Goal: Task Accomplishment & Management: Manage account settings

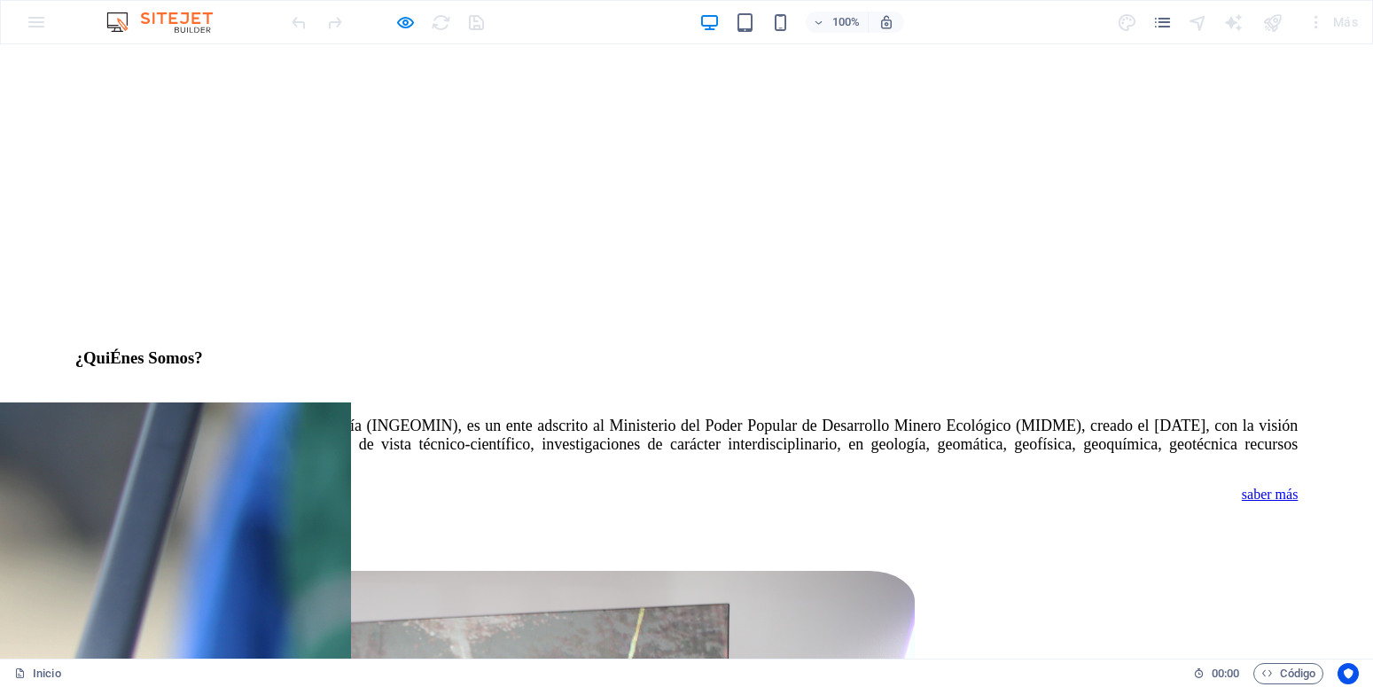
scroll to position [2079, 0]
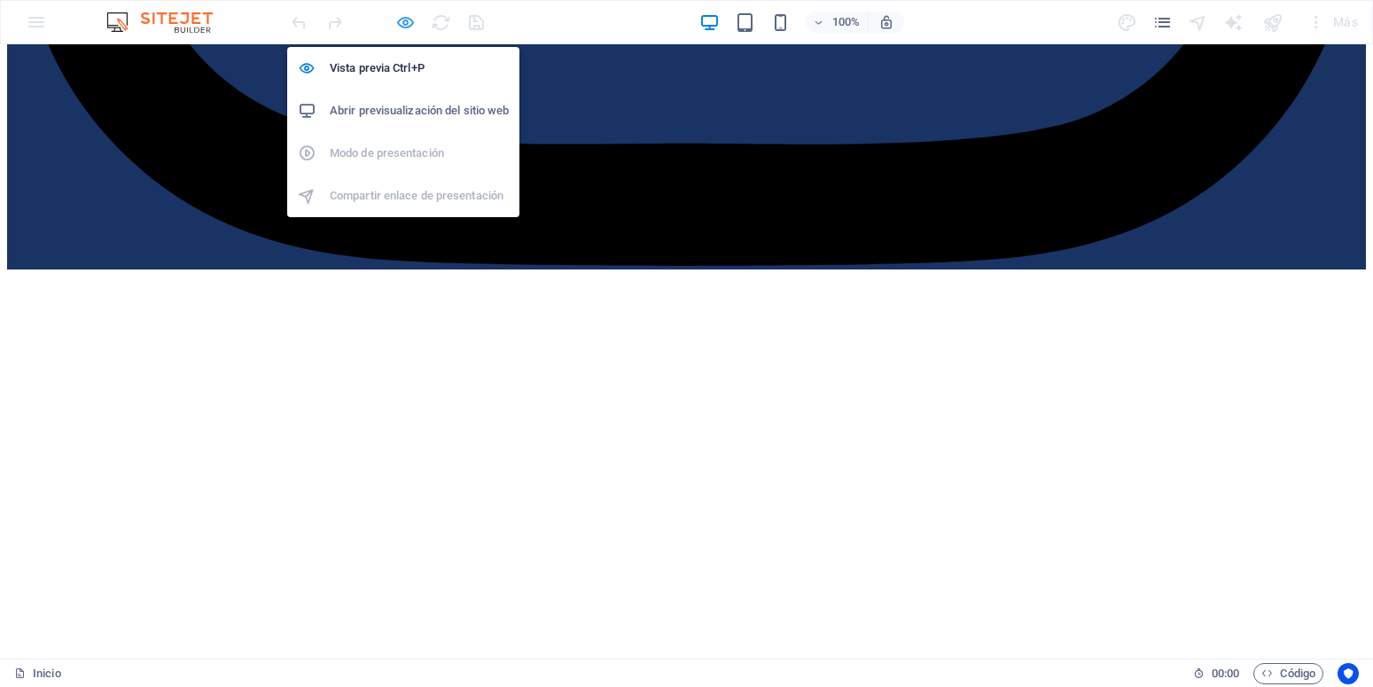
click at [398, 21] on icon "button" at bounding box center [405, 22] width 20 height 20
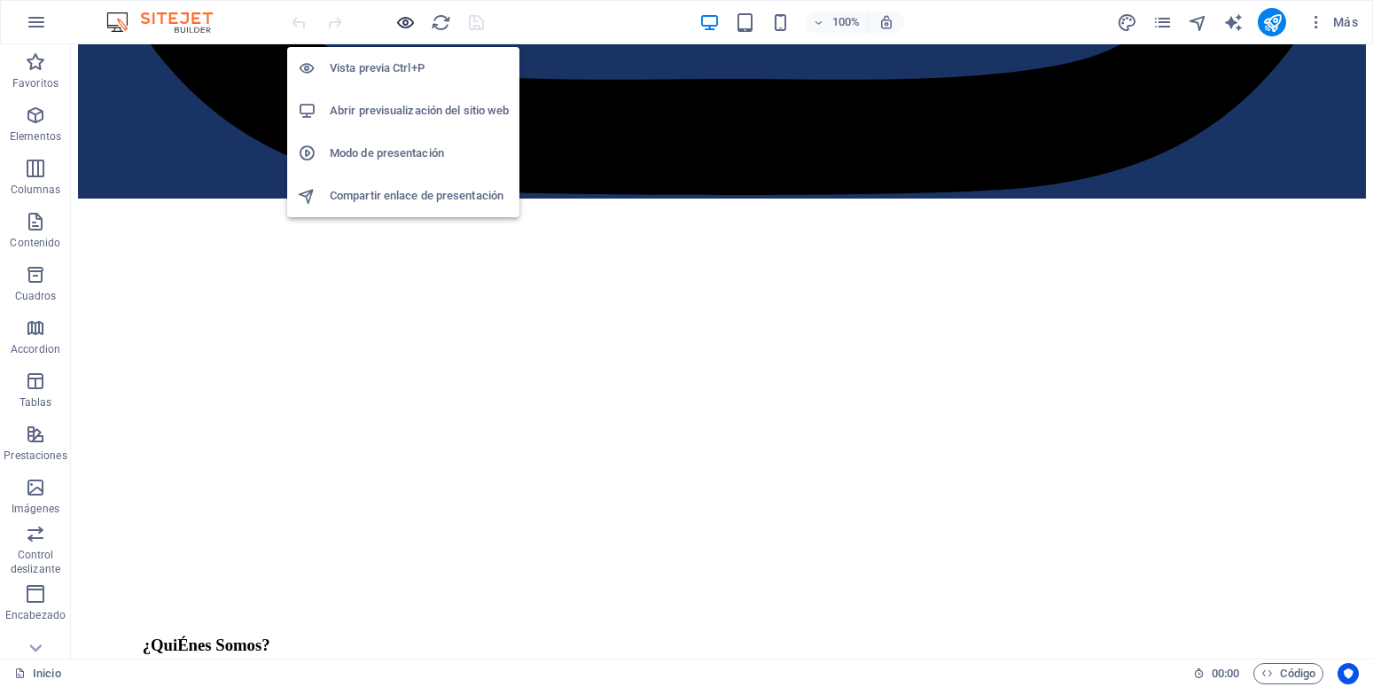
scroll to position [2101, 0]
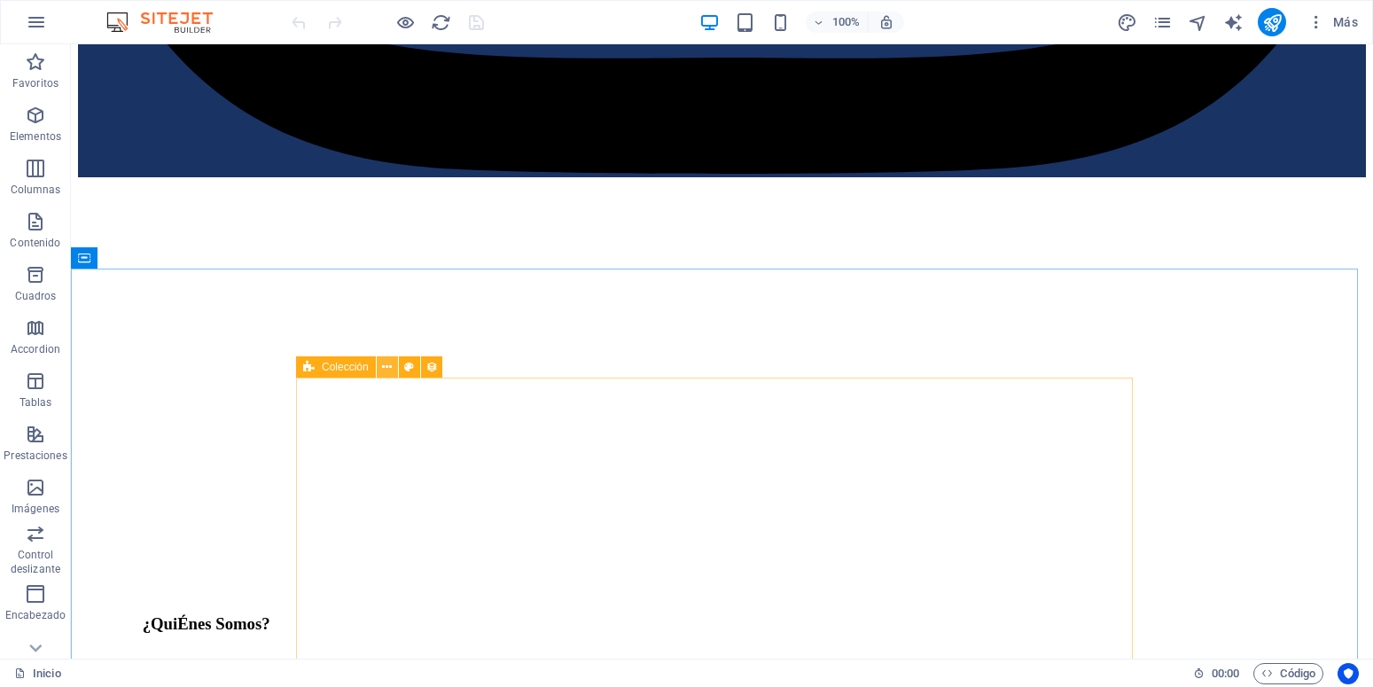
click at [384, 363] on icon at bounding box center [387, 367] width 10 height 19
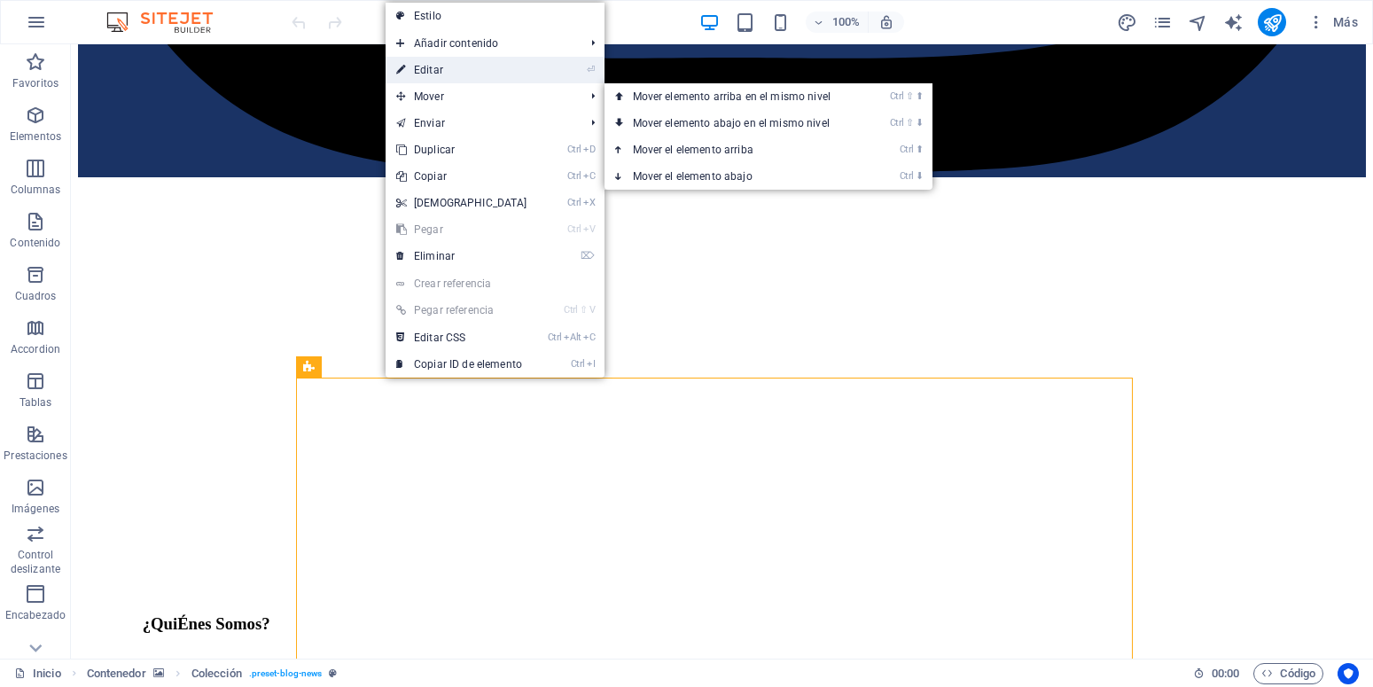
drag, startPoint x: 464, startPoint y: 70, endPoint x: 82, endPoint y: 240, distance: 417.4
click at [464, 70] on link "⏎ Editar" at bounding box center [462, 70] width 152 height 27
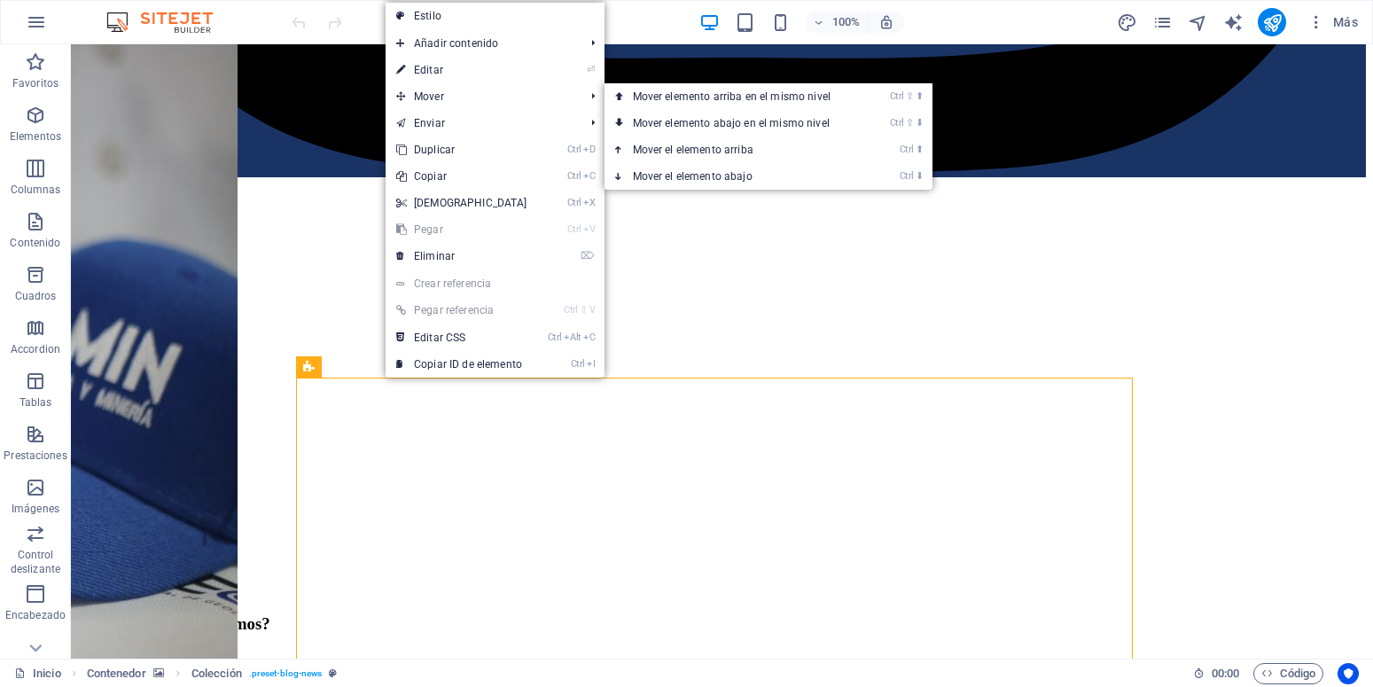
select select "68c9b5bf5b7bfe3ceb04a5c7"
select select "createdAt_DESC"
select select "columns.publishing_date"
select select "past"
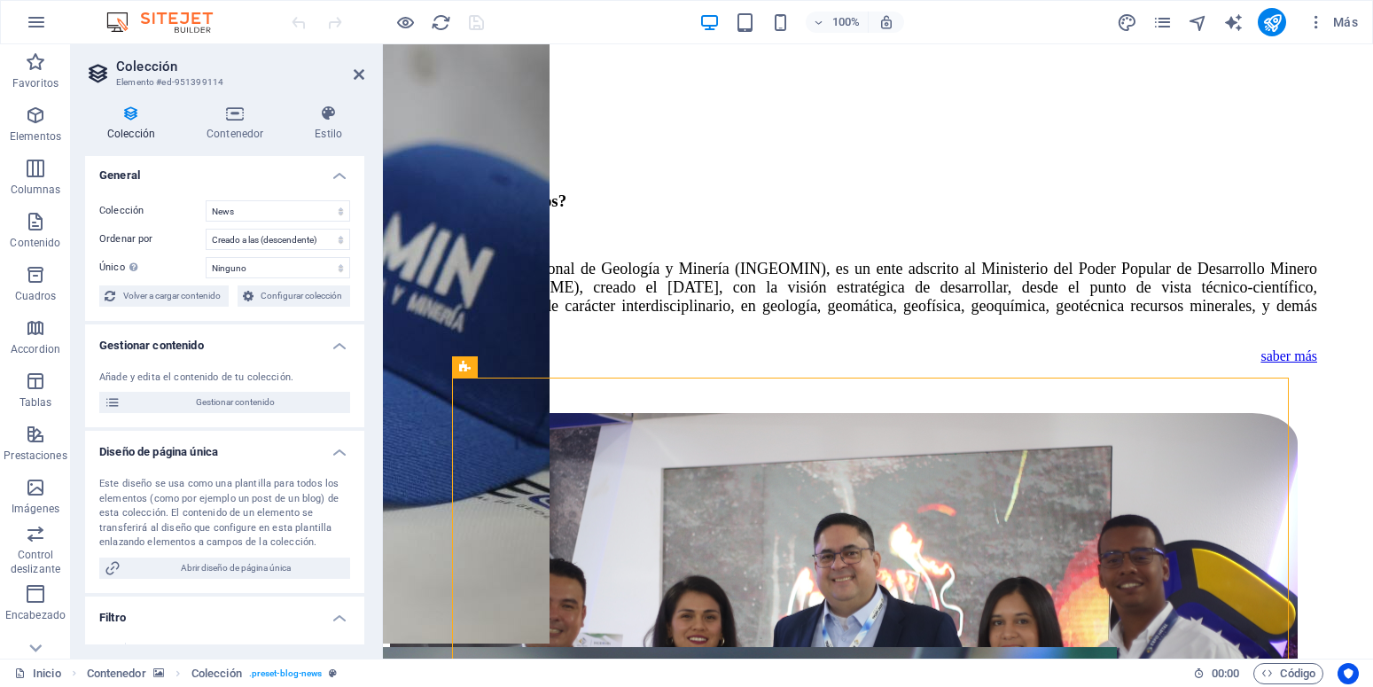
scroll to position [0, 0]
click at [332, 122] on icon at bounding box center [329, 114] width 72 height 18
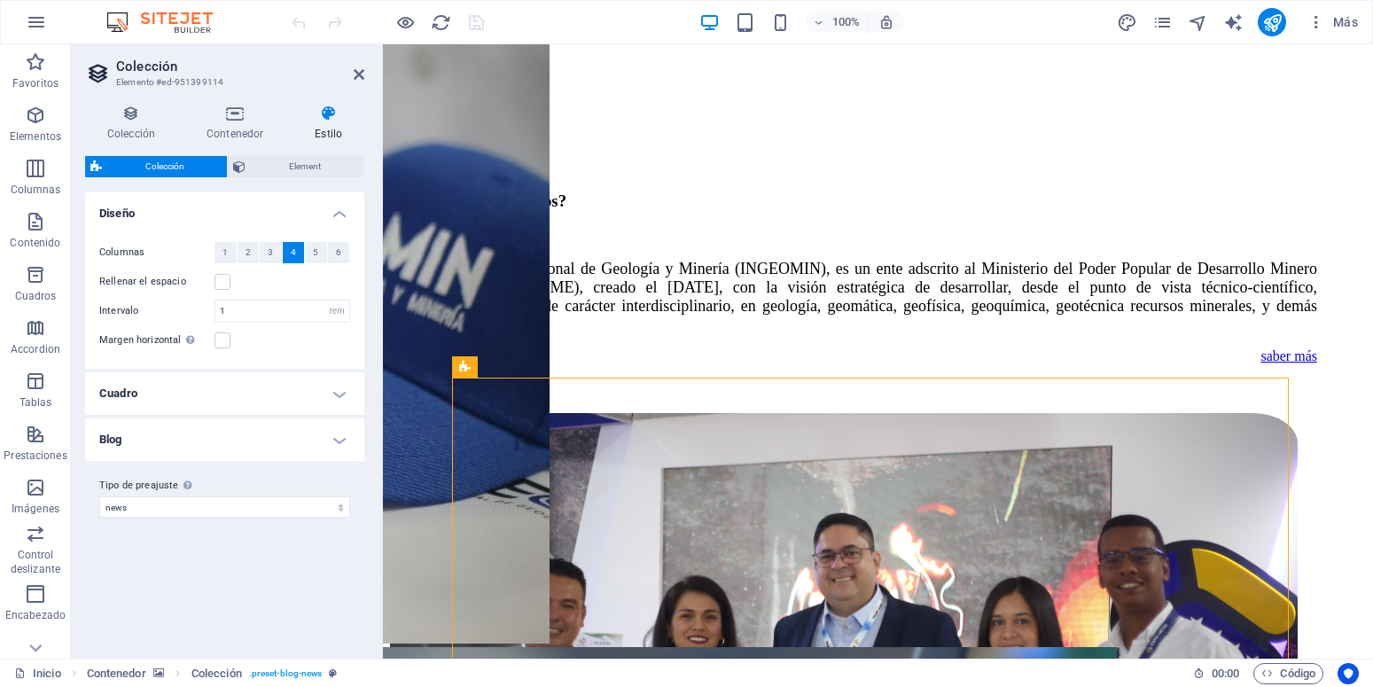
click at [233, 397] on h4 "Cuadro" at bounding box center [224, 393] width 279 height 43
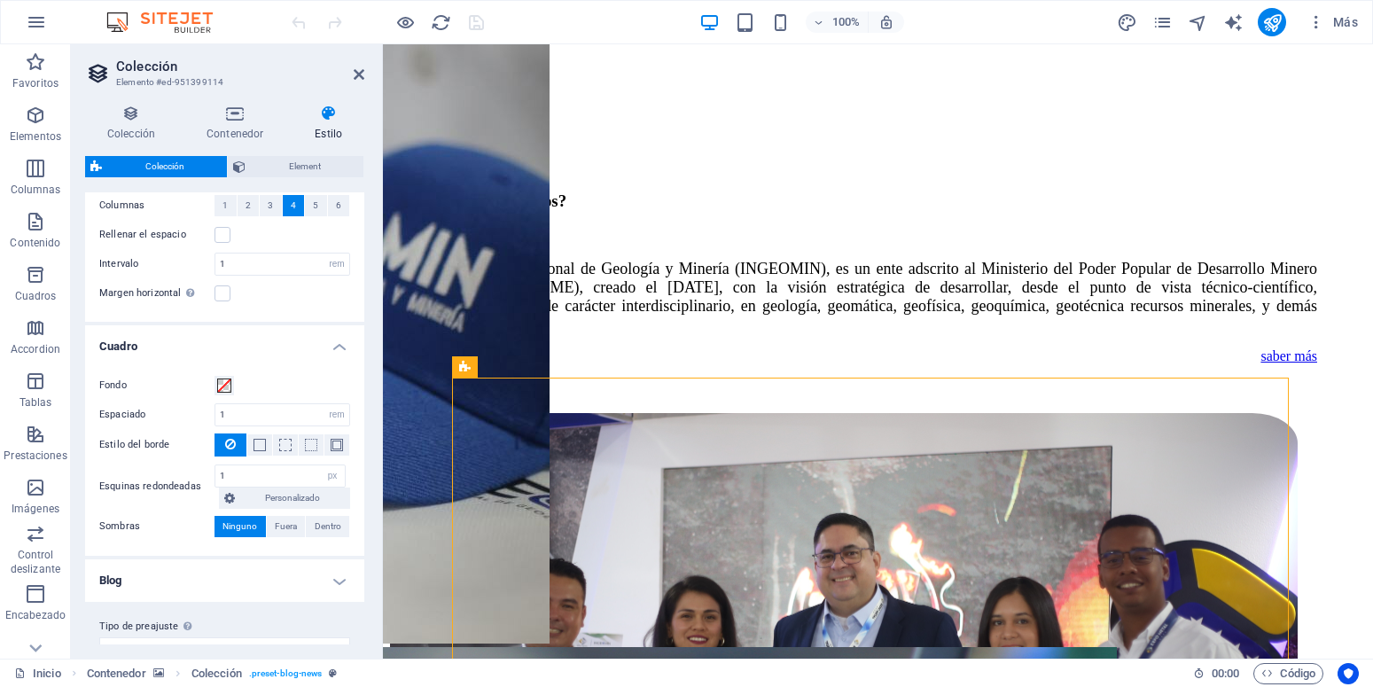
scroll to position [74, 0]
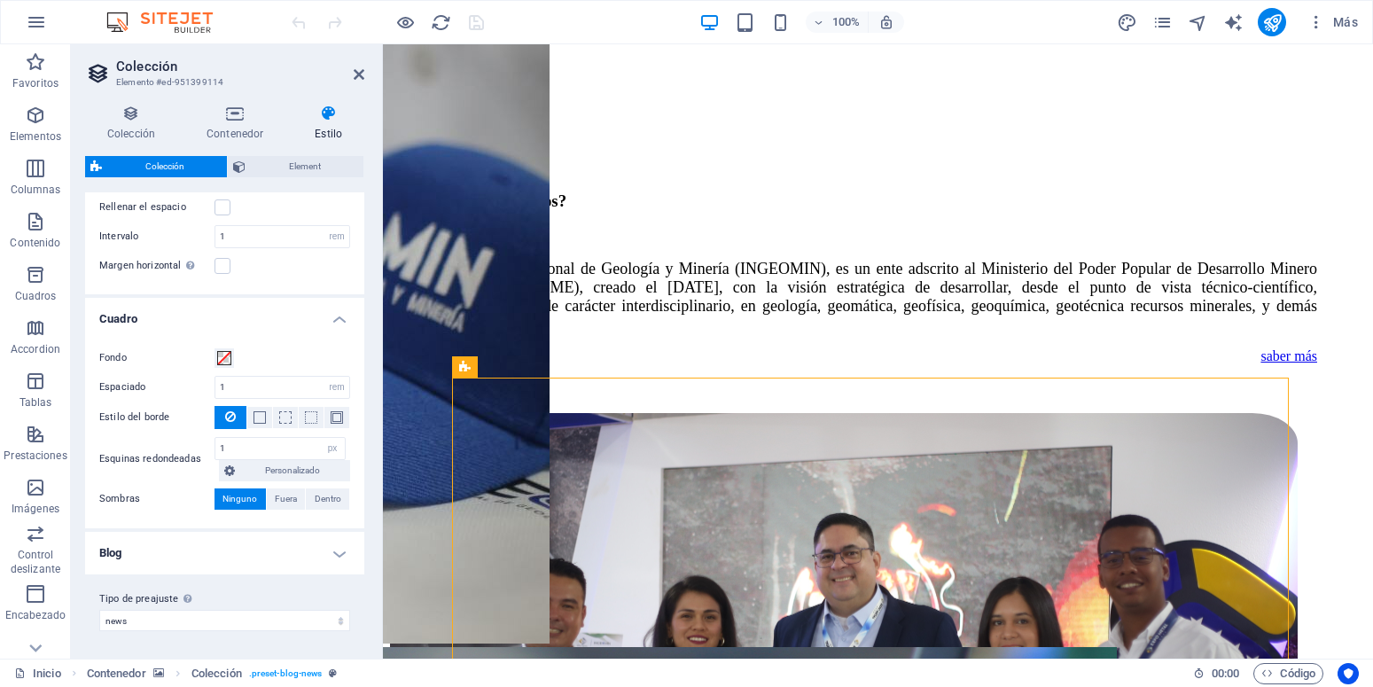
click at [320, 561] on h4 "Blog" at bounding box center [224, 553] width 279 height 43
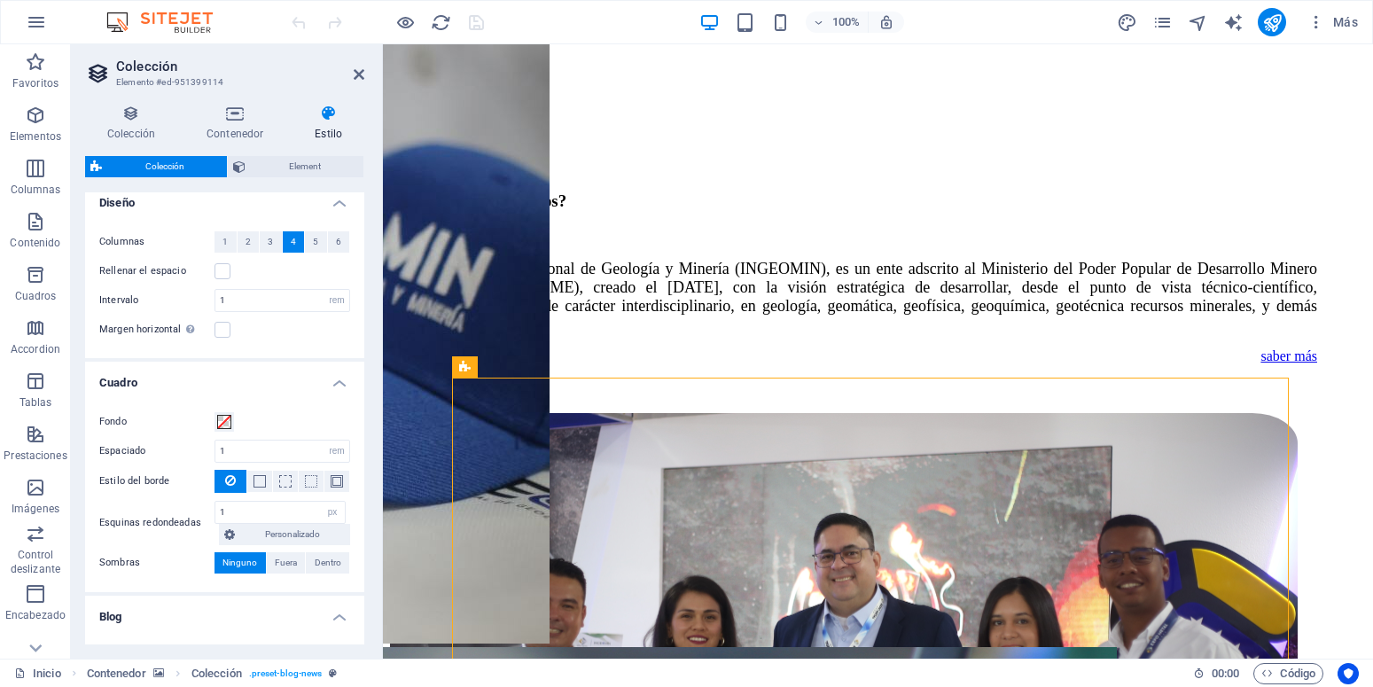
scroll to position [0, 0]
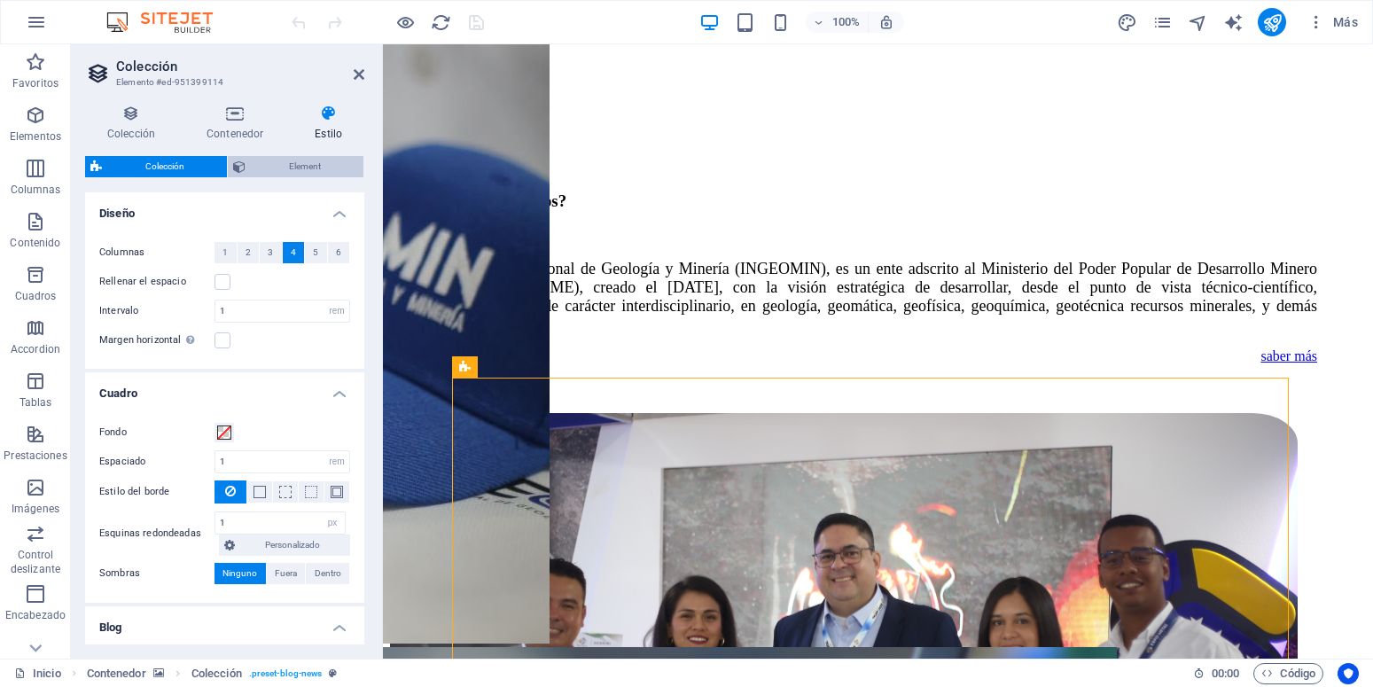
click at [312, 170] on span "Element" at bounding box center [304, 166] width 107 height 21
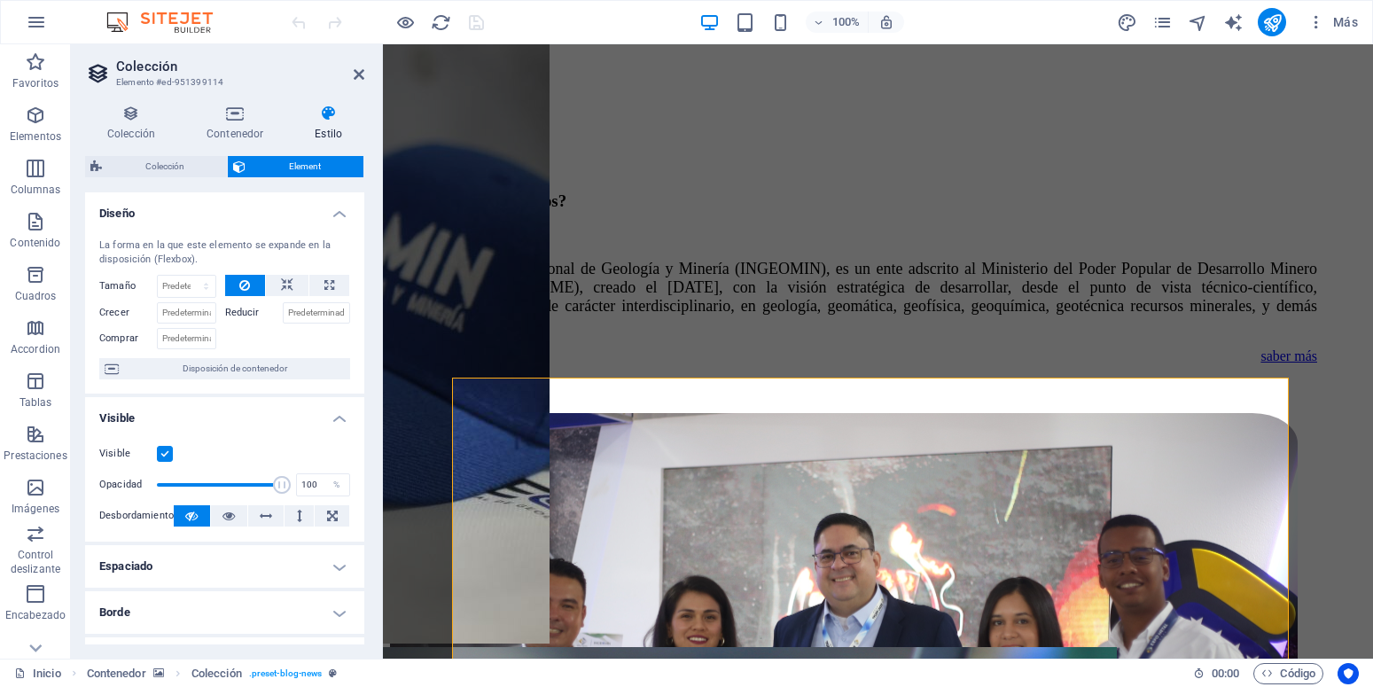
click at [339, 134] on h4 "Estilo" at bounding box center [329, 123] width 72 height 37
click at [152, 160] on span "Colección" at bounding box center [164, 166] width 114 height 21
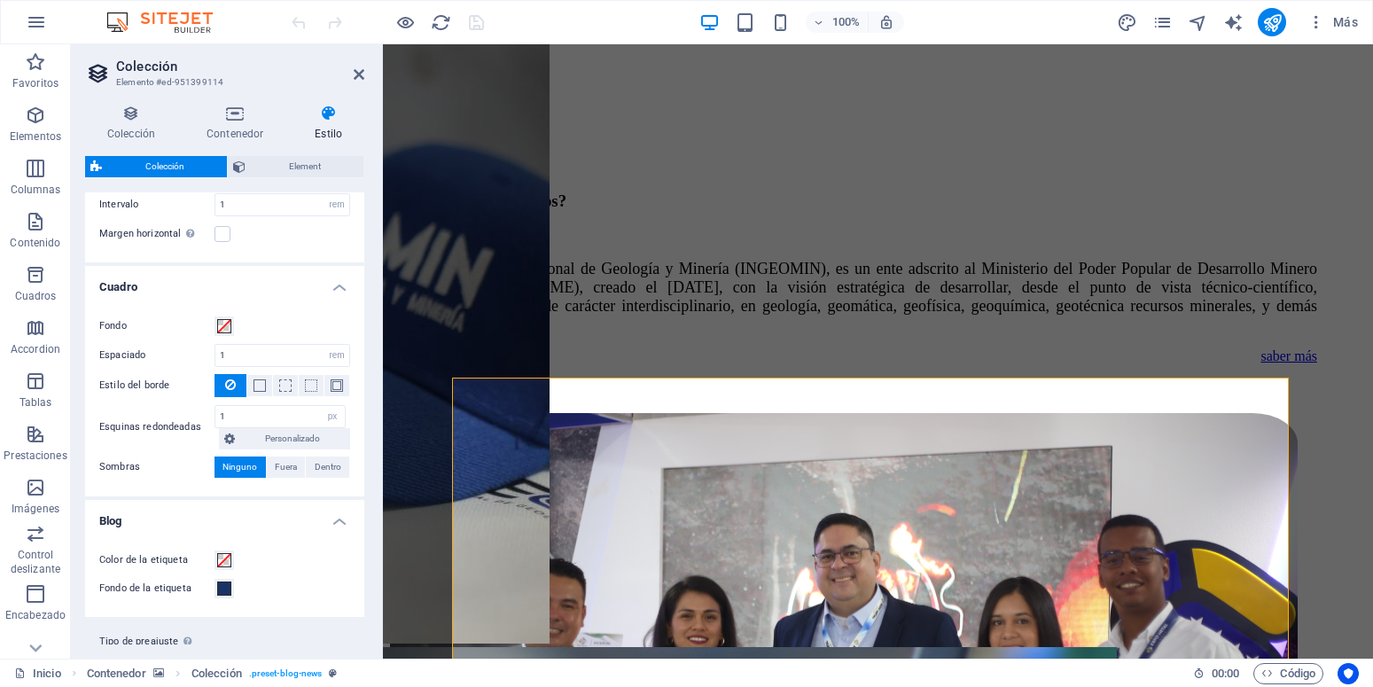
scroll to position [149, 0]
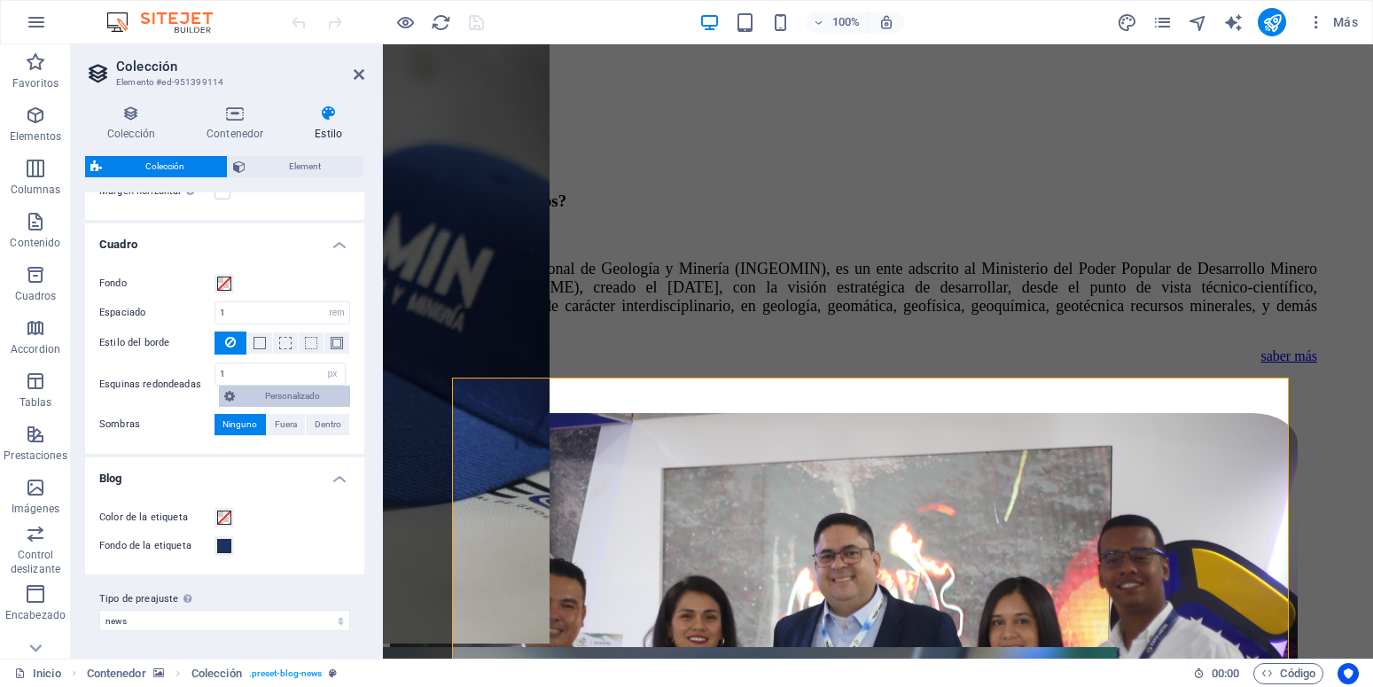
click at [232, 394] on icon at bounding box center [229, 396] width 11 height 21
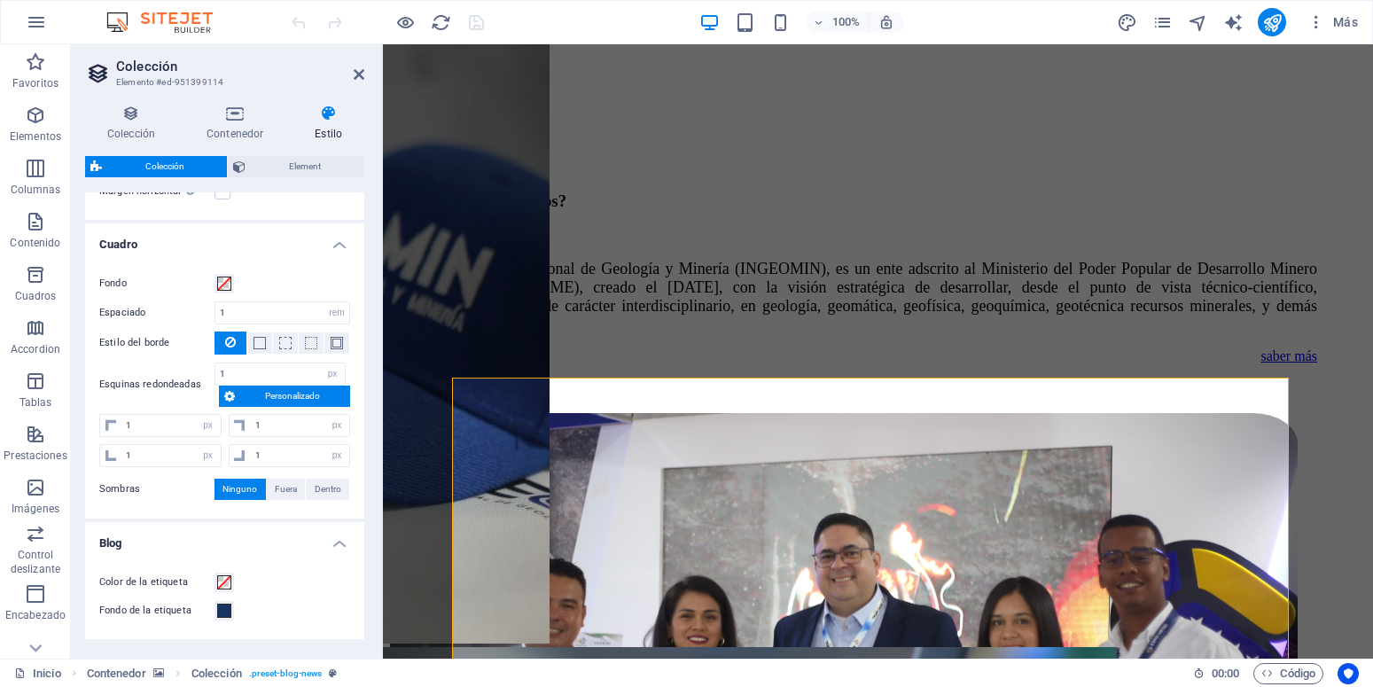
click at [232, 394] on icon at bounding box center [229, 396] width 11 height 21
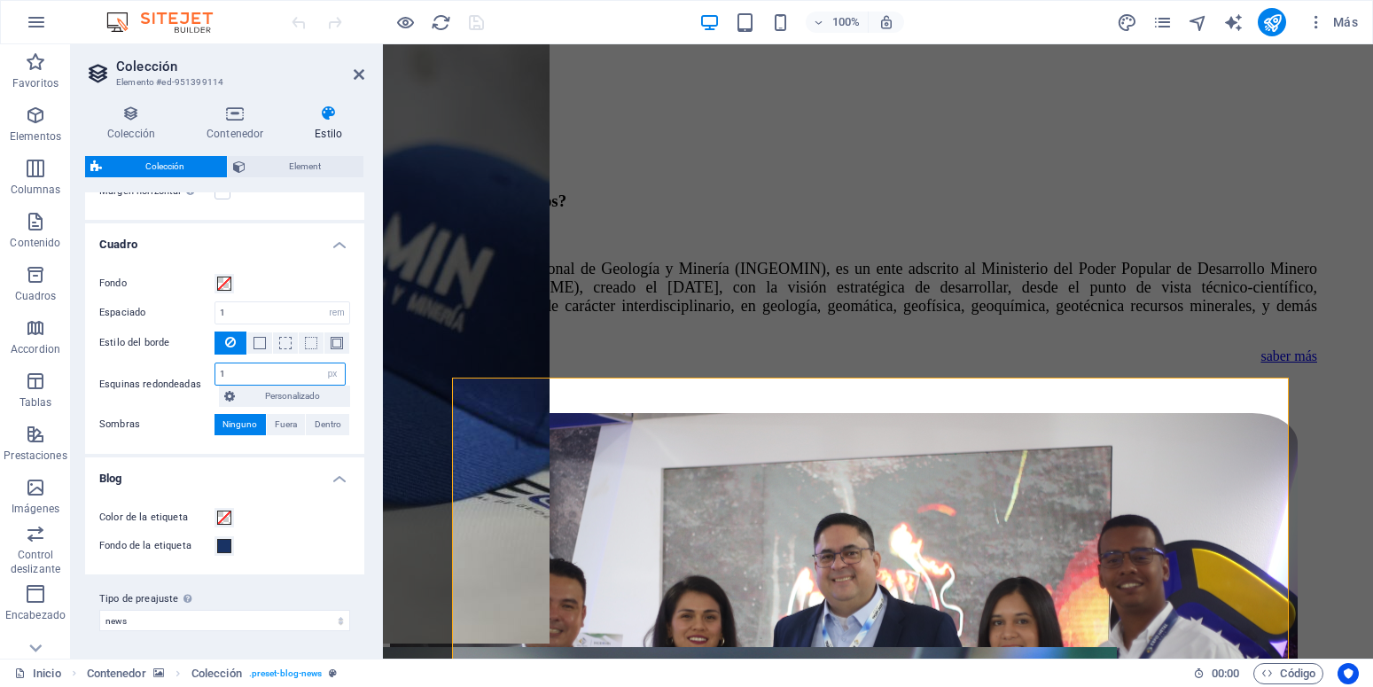
drag, startPoint x: 234, startPoint y: 377, endPoint x: 121, endPoint y: 377, distance: 113.5
click at [215, 377] on input "1" at bounding box center [279, 373] width 129 height 21
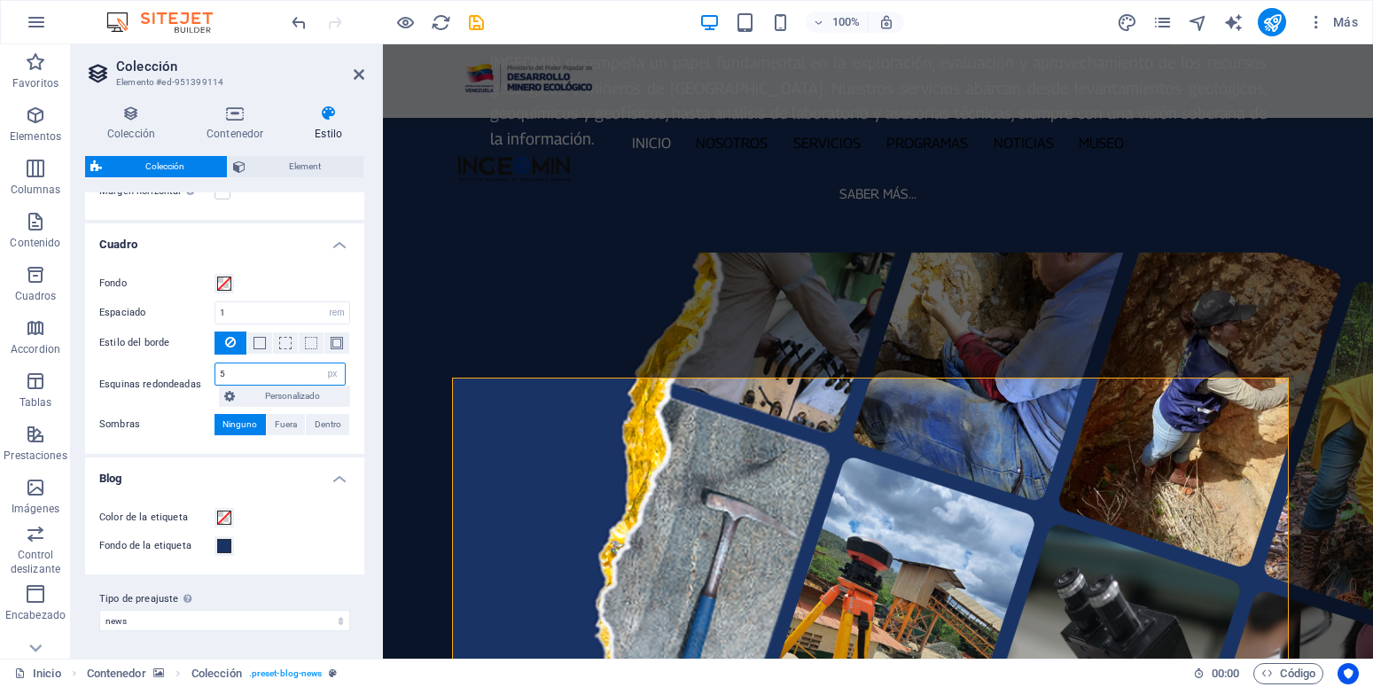
type input "5"
click at [176, 425] on label "Sombras" at bounding box center [156, 424] width 115 height 21
click at [275, 422] on span "Fuera" at bounding box center [286, 424] width 22 height 21
type input "2"
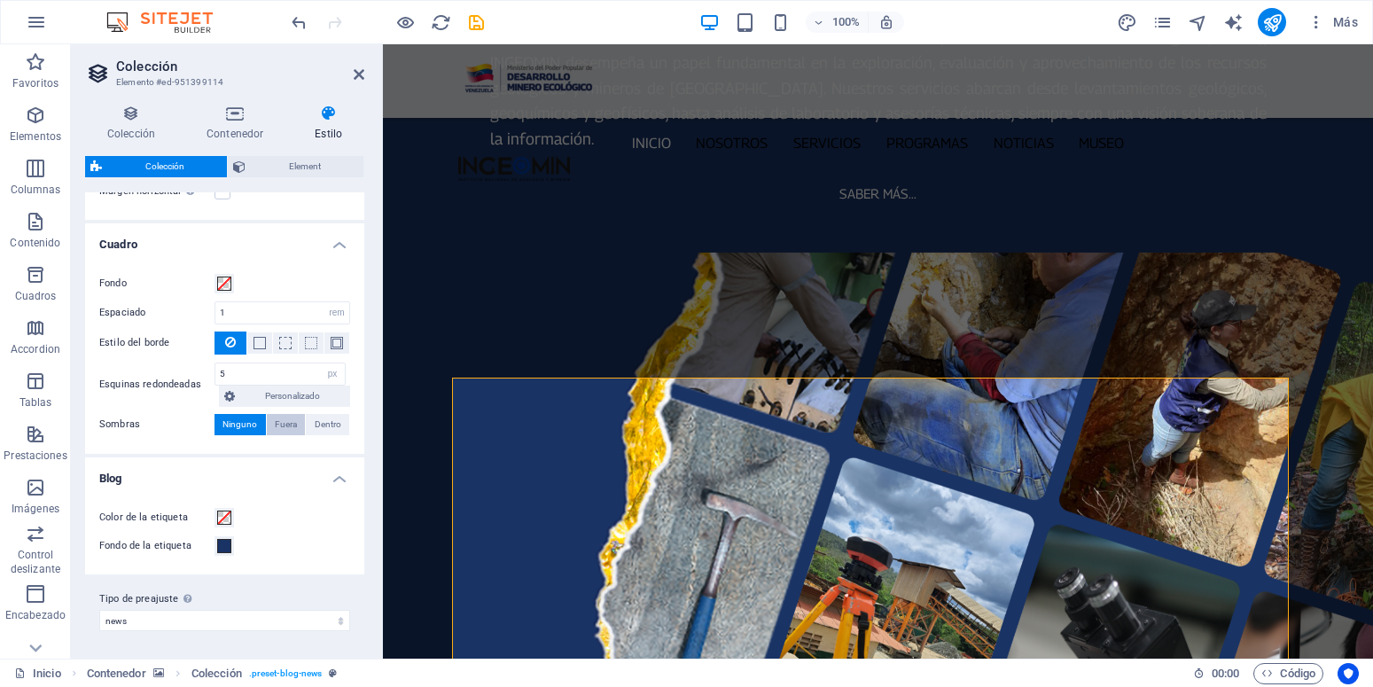
type input "4"
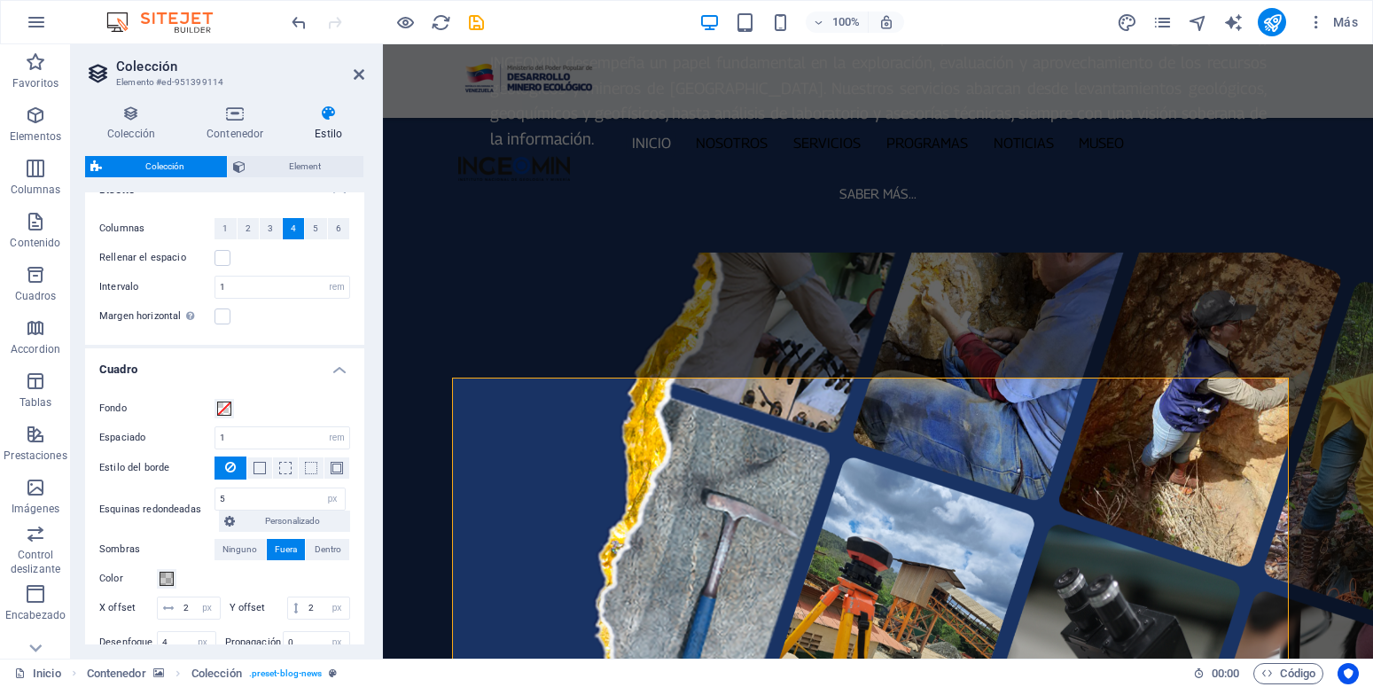
scroll to position [0, 0]
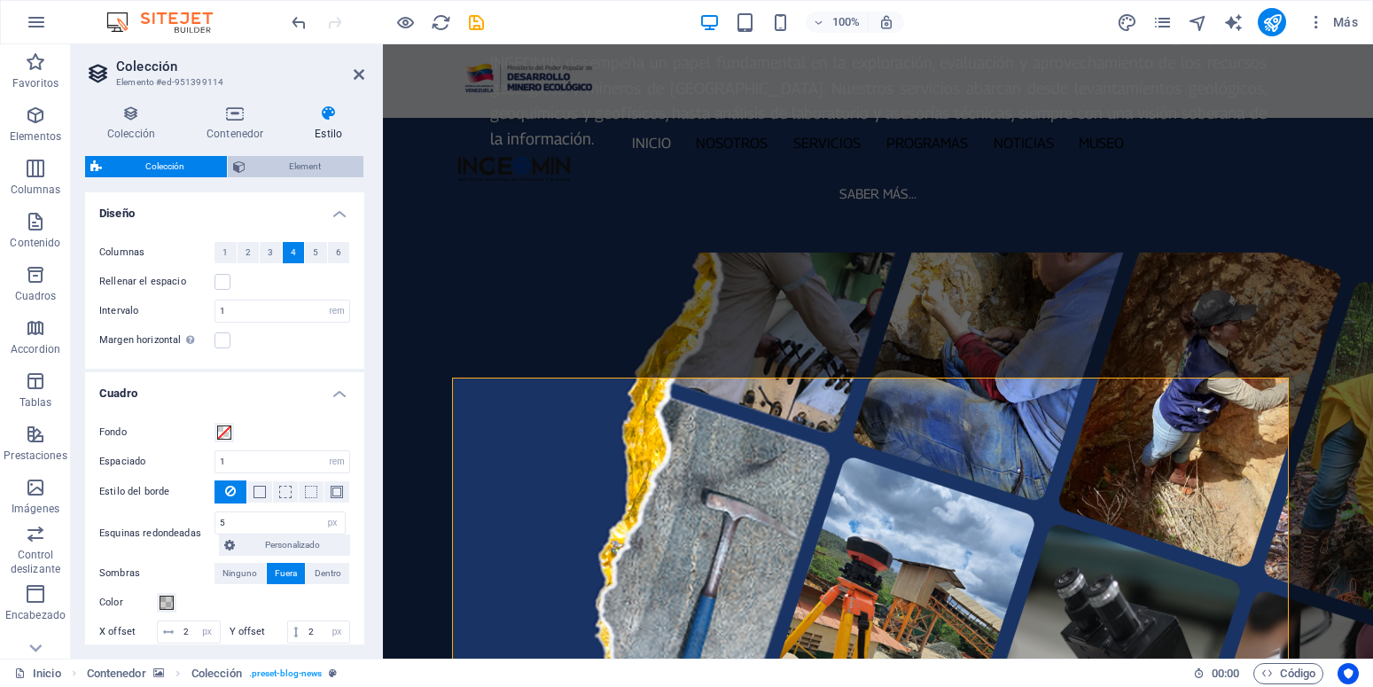
click at [242, 171] on icon at bounding box center [239, 166] width 12 height 21
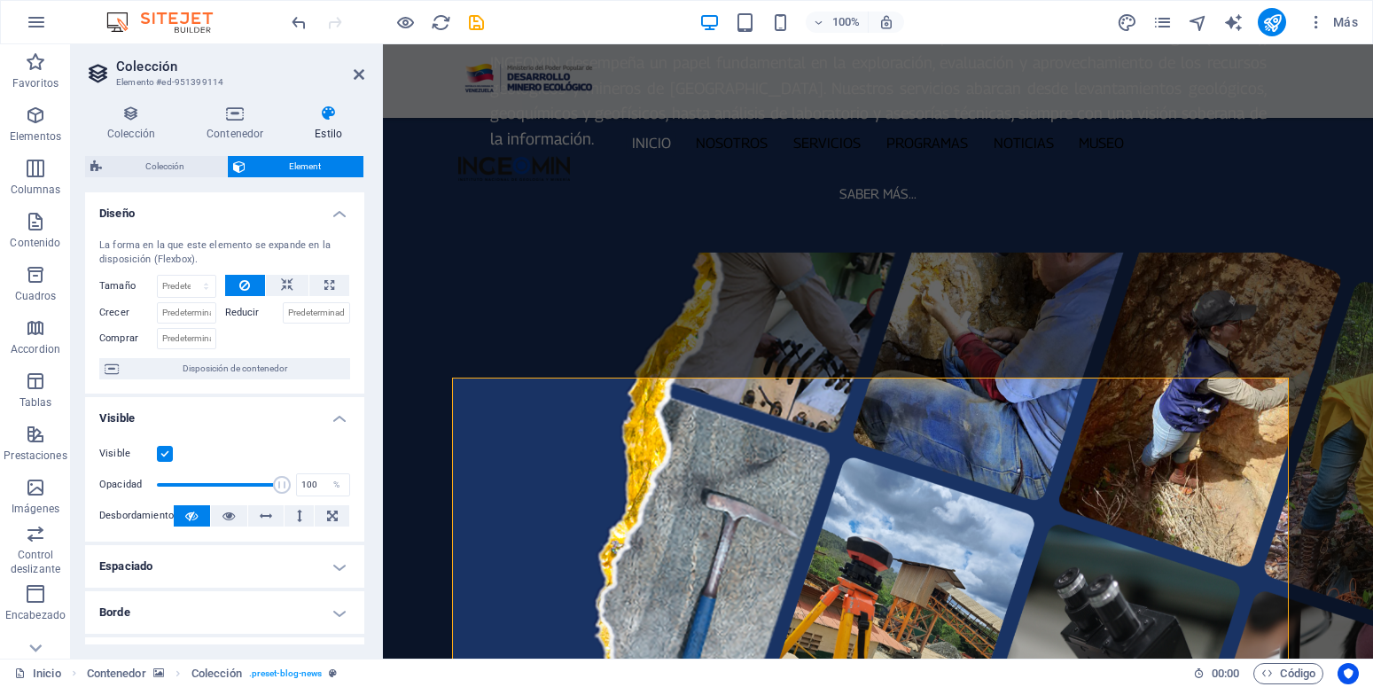
click at [318, 563] on h4 "Espaciado" at bounding box center [224, 566] width 279 height 43
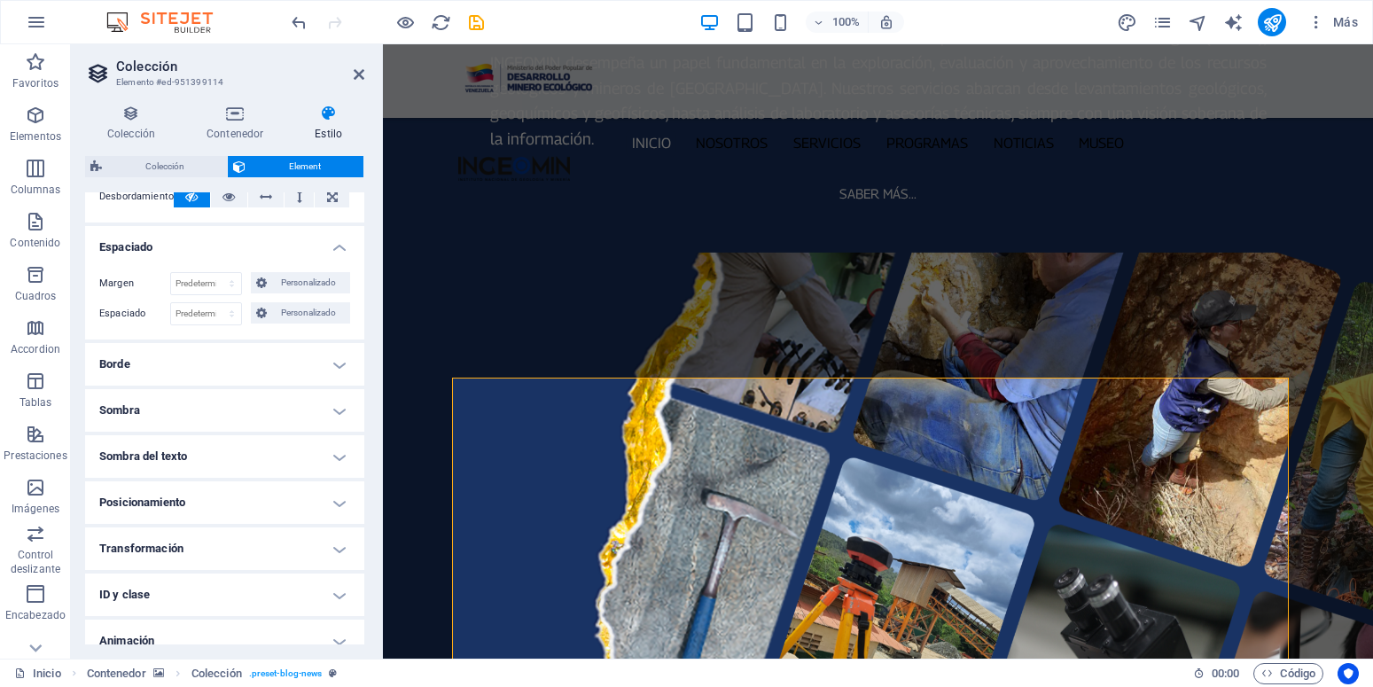
scroll to position [383, 0]
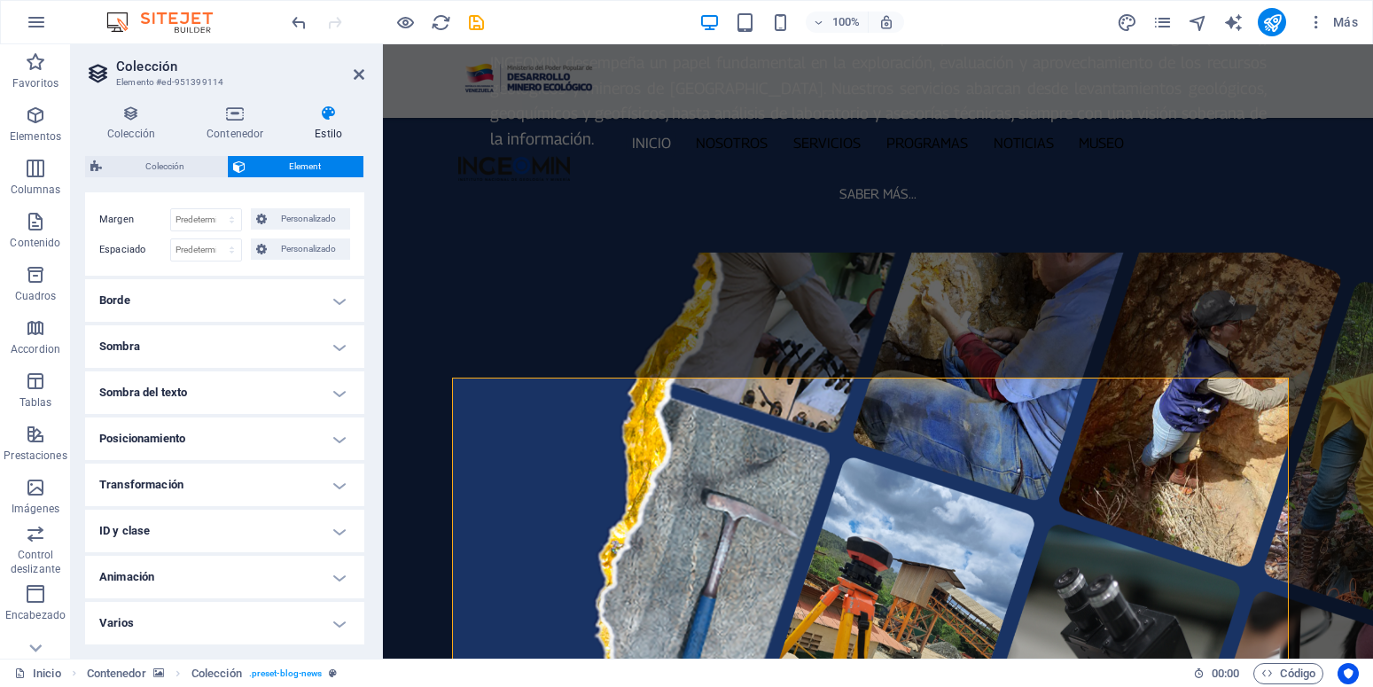
click at [320, 621] on h4 "Varios" at bounding box center [224, 623] width 279 height 43
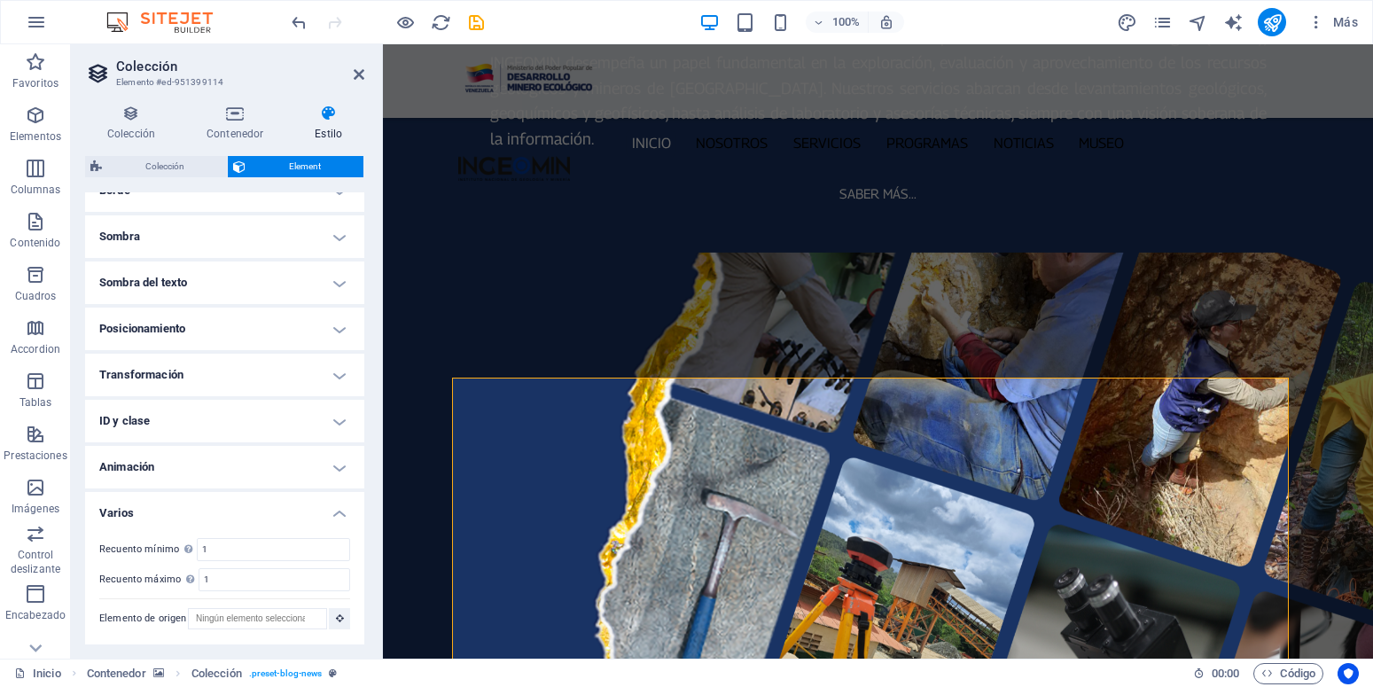
scroll to position [0, 0]
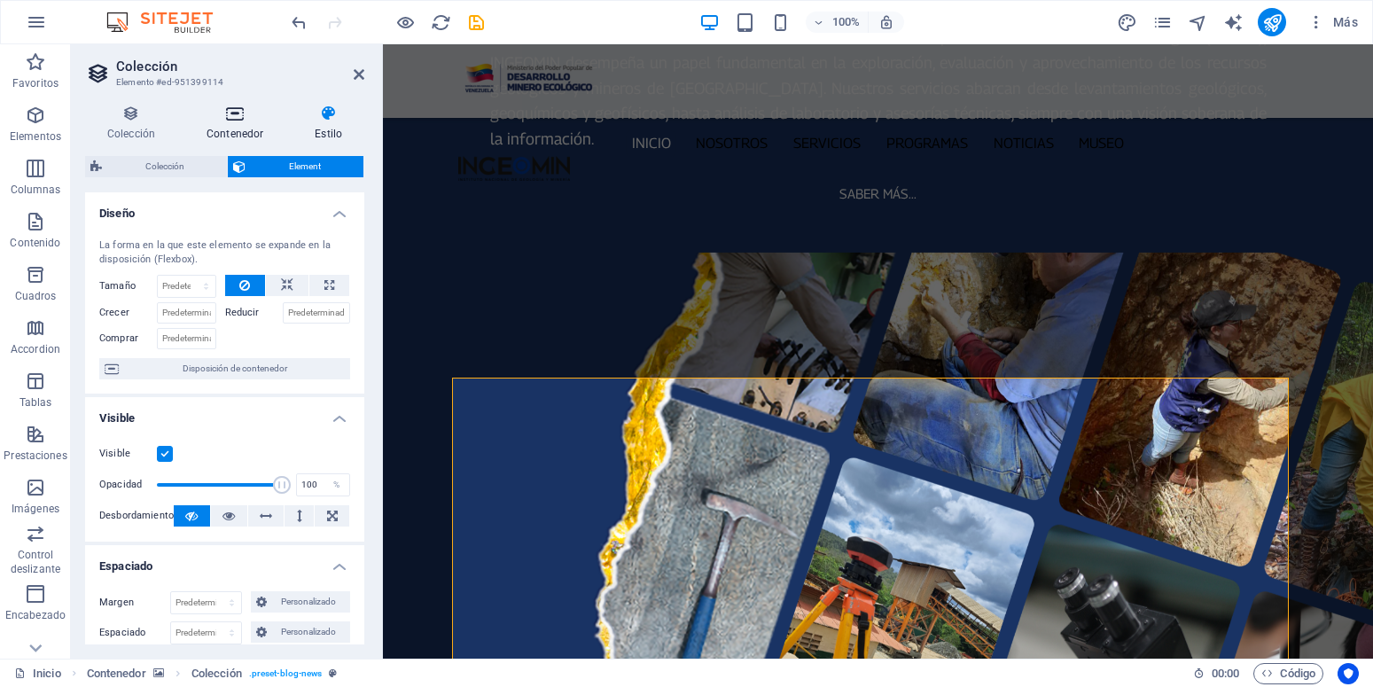
click at [249, 121] on icon at bounding box center [234, 114] width 101 height 18
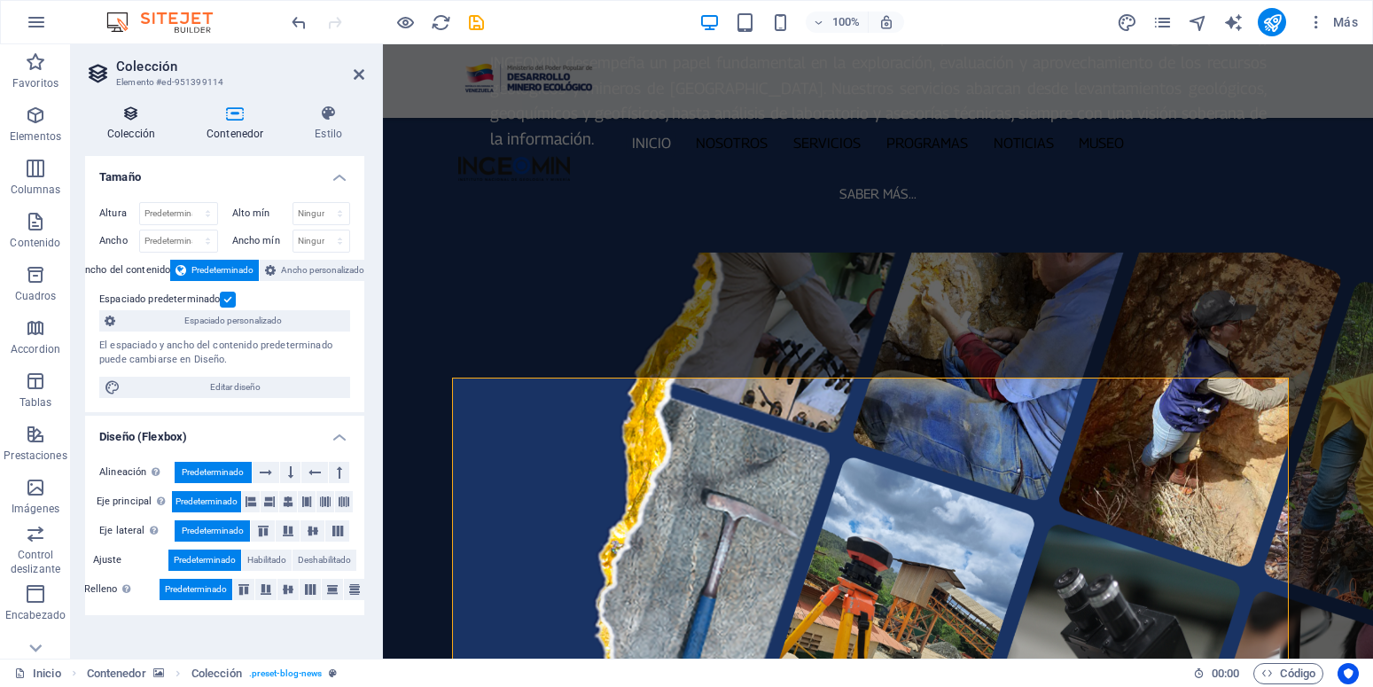
click at [139, 125] on h4 "Colección" at bounding box center [134, 123] width 99 height 37
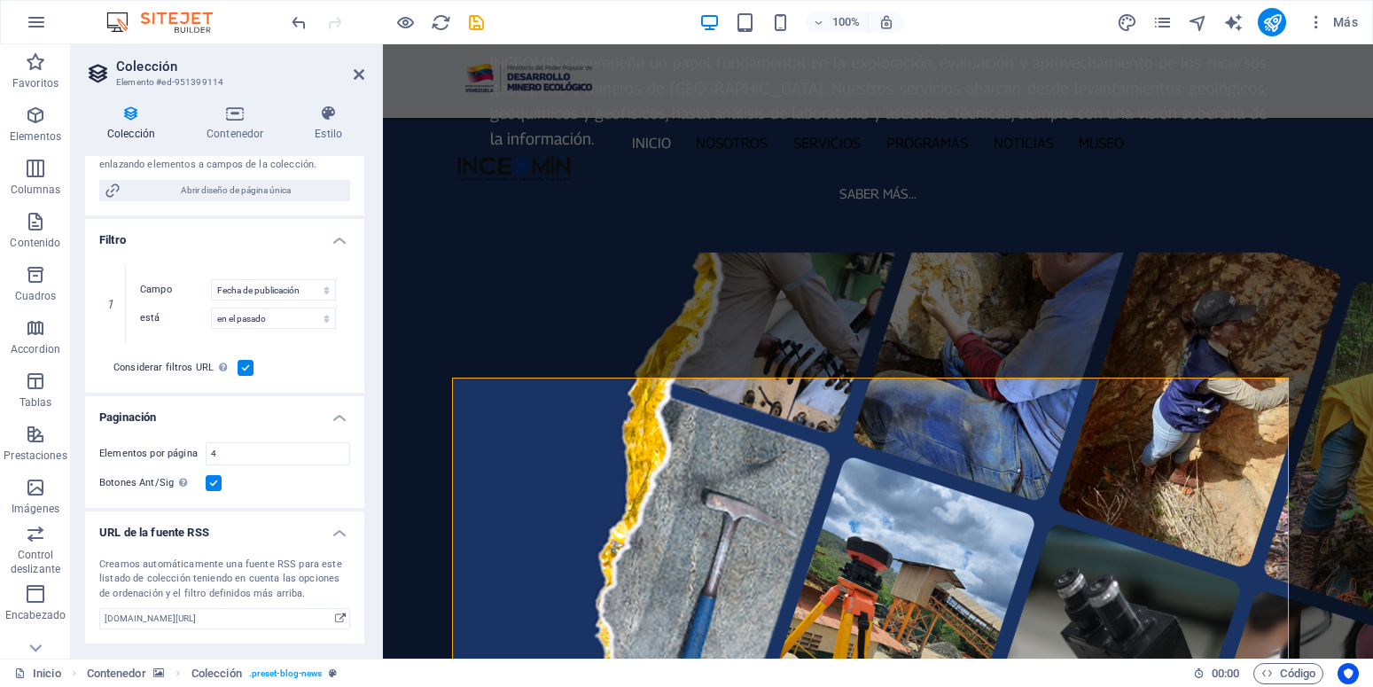
scroll to position [400, 0]
click at [46, 645] on icon at bounding box center [35, 648] width 25 height 25
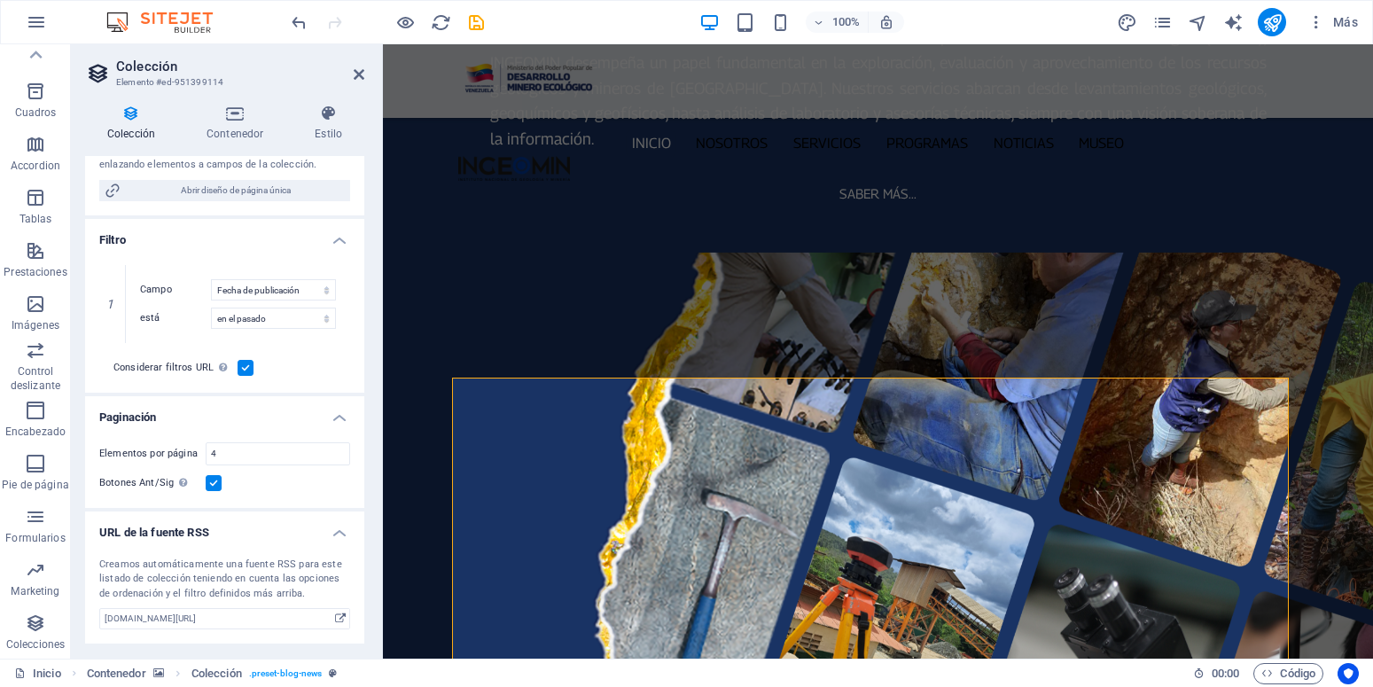
scroll to position [104, 0]
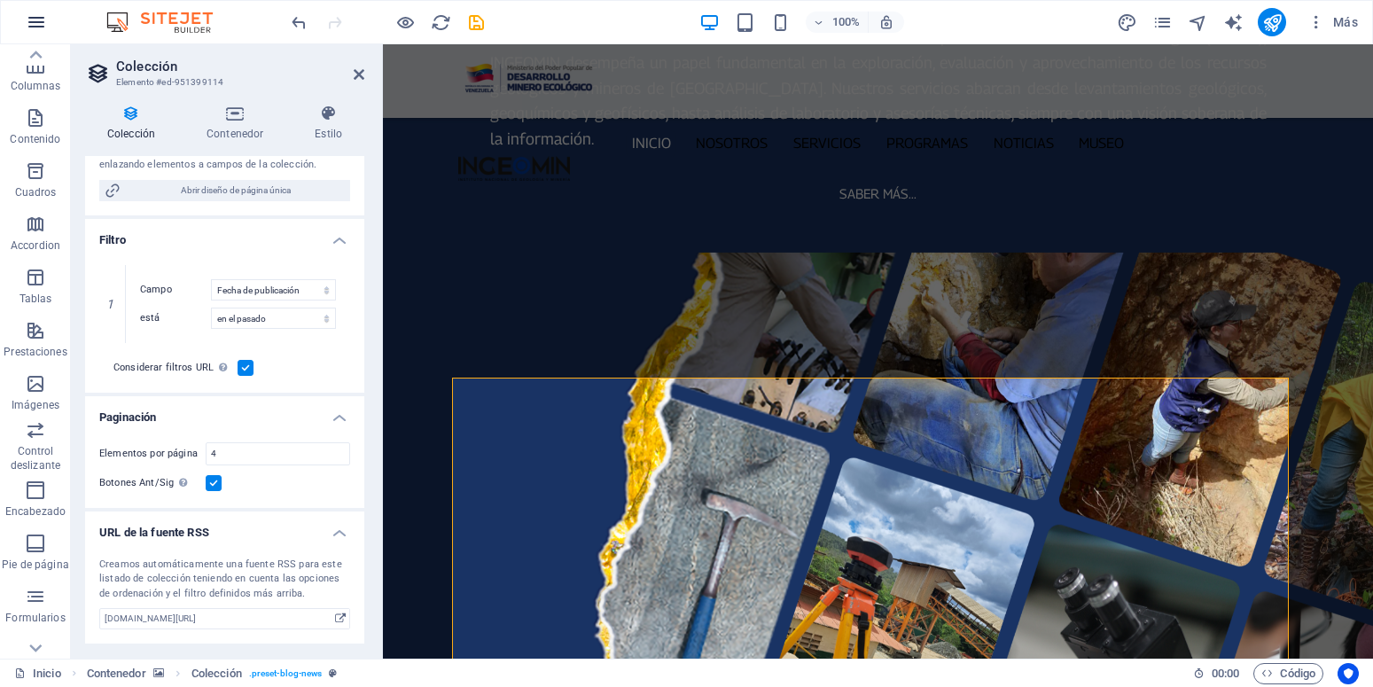
click at [44, 30] on icon "button" at bounding box center [36, 22] width 21 height 21
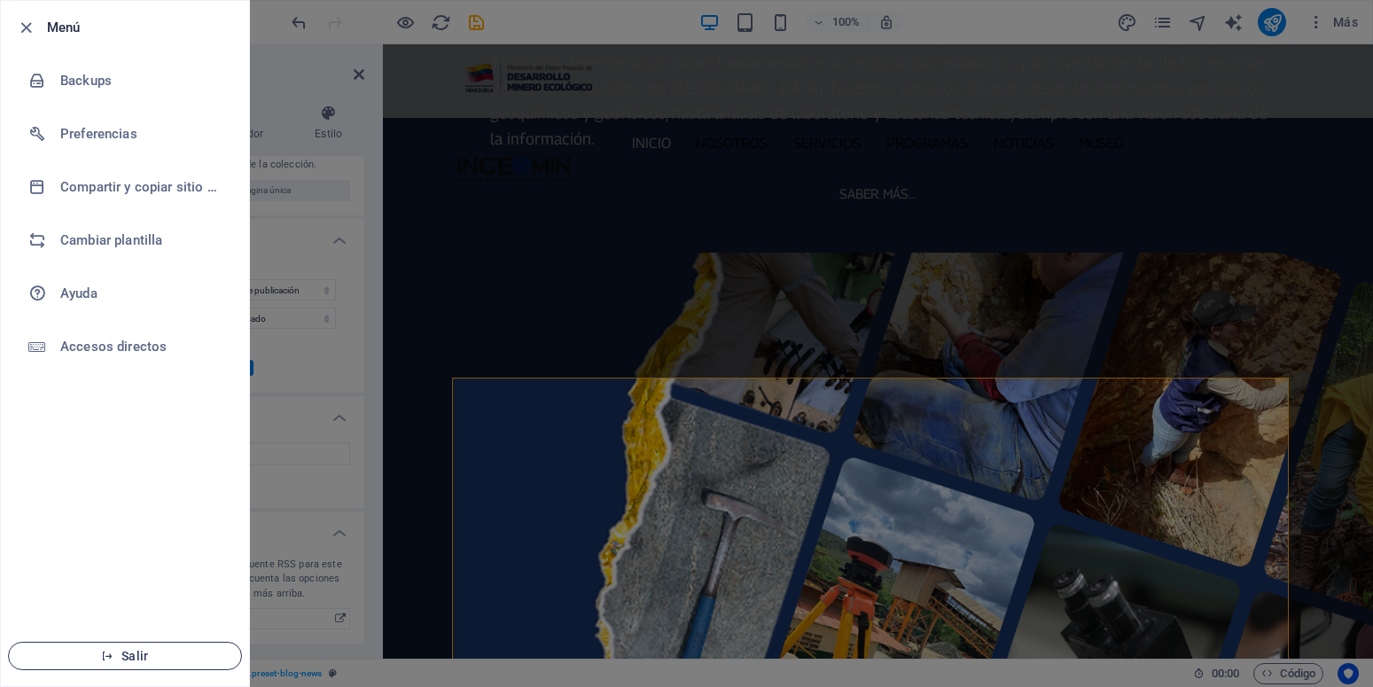
click at [106, 652] on icon "button" at bounding box center [107, 656] width 12 height 12
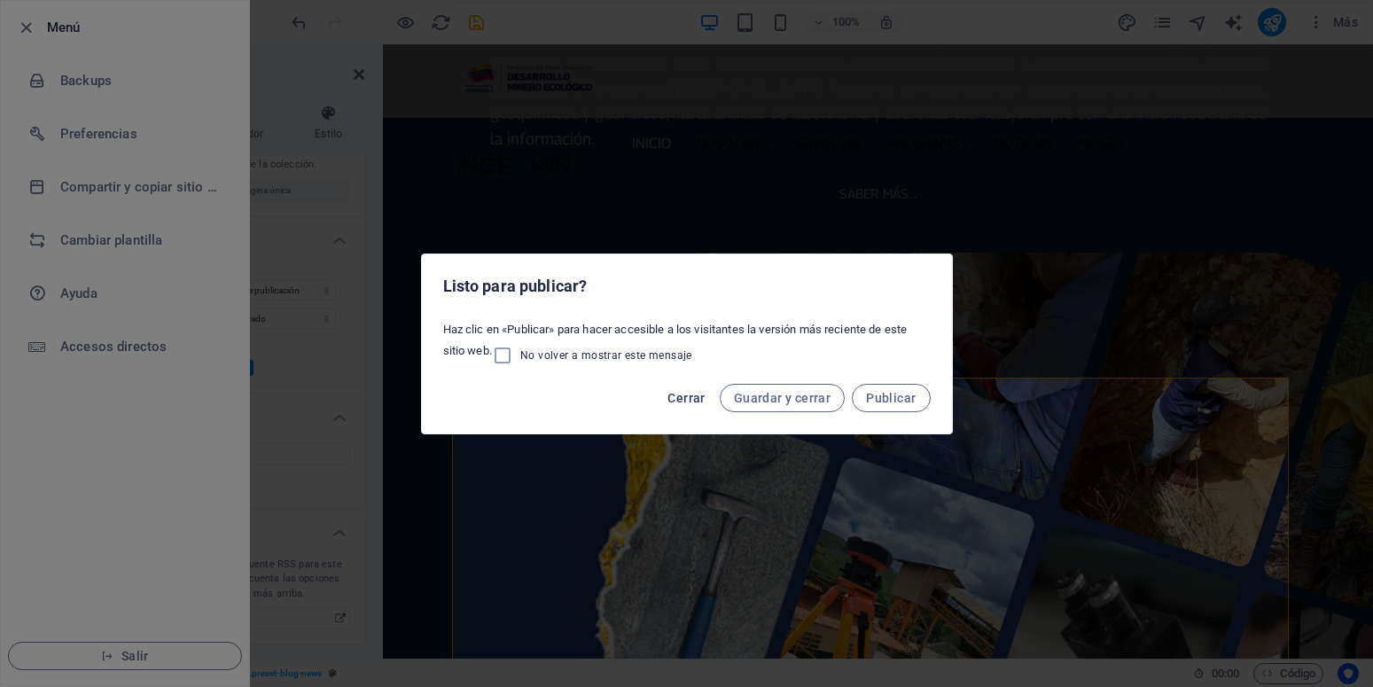
click at [701, 394] on span "Cerrar" at bounding box center [685, 398] width 37 height 14
